Goal: Check status: Check status

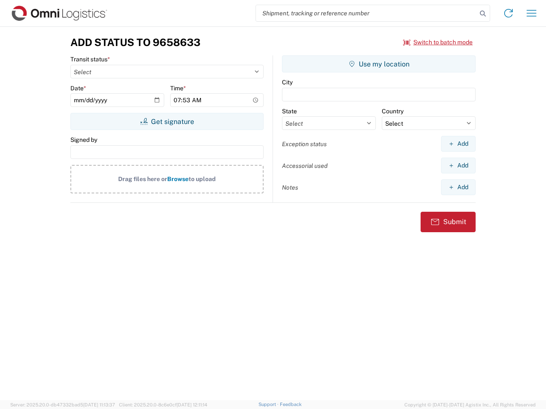
click at [366, 13] on input "search" at bounding box center [366, 13] width 221 height 16
click at [482, 14] on icon at bounding box center [482, 14] width 12 height 12
click at [508, 13] on icon at bounding box center [508, 13] width 14 height 14
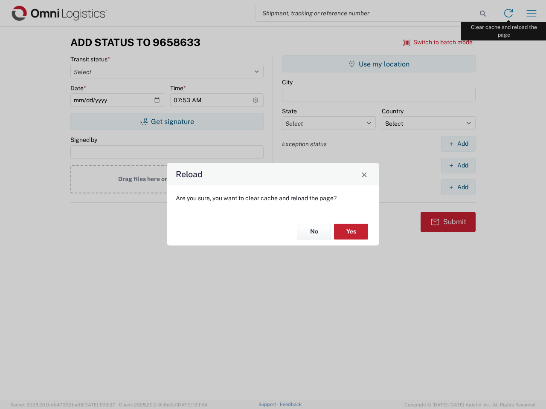
click at [531, 13] on div "Reload Are you sure, you want to clear cache and reload the page? No Yes" at bounding box center [273, 204] width 546 height 409
click at [438, 42] on div "Reload Are you sure, you want to clear cache and reload the page? No Yes" at bounding box center [273, 204] width 546 height 409
click at [167, 121] on div "Reload Are you sure, you want to clear cache and reload the page? No Yes" at bounding box center [273, 204] width 546 height 409
click at [378, 64] on div "Reload Are you sure, you want to clear cache and reload the page? No Yes" at bounding box center [273, 204] width 546 height 409
click at [458, 144] on div "Reload Are you sure, you want to clear cache and reload the page? No Yes" at bounding box center [273, 204] width 546 height 409
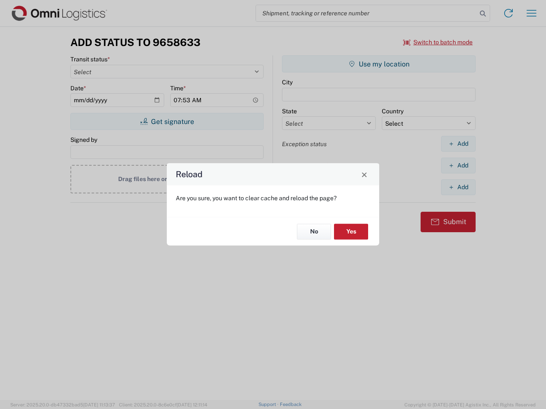
click at [458, 165] on div "Reload Are you sure, you want to clear cache and reload the page? No Yes" at bounding box center [273, 204] width 546 height 409
click at [458, 187] on div "Reload Are you sure, you want to clear cache and reload the page? No Yes" at bounding box center [273, 204] width 546 height 409
